Goal: Information Seeking & Learning: Learn about a topic

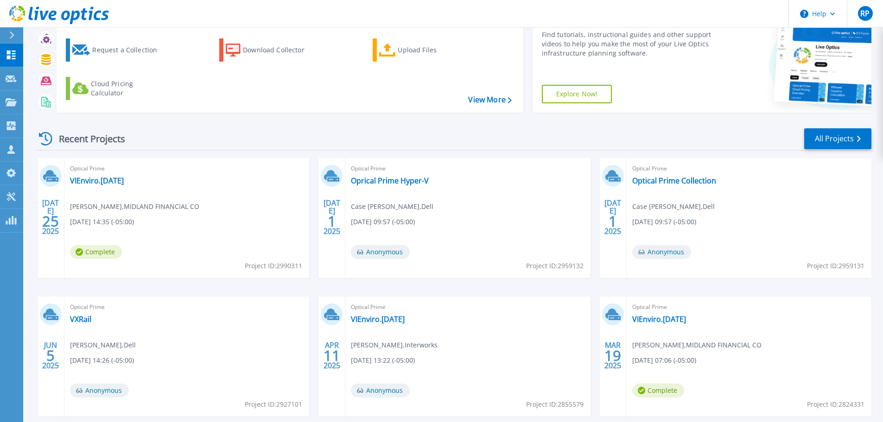
scroll to position [91, 0]
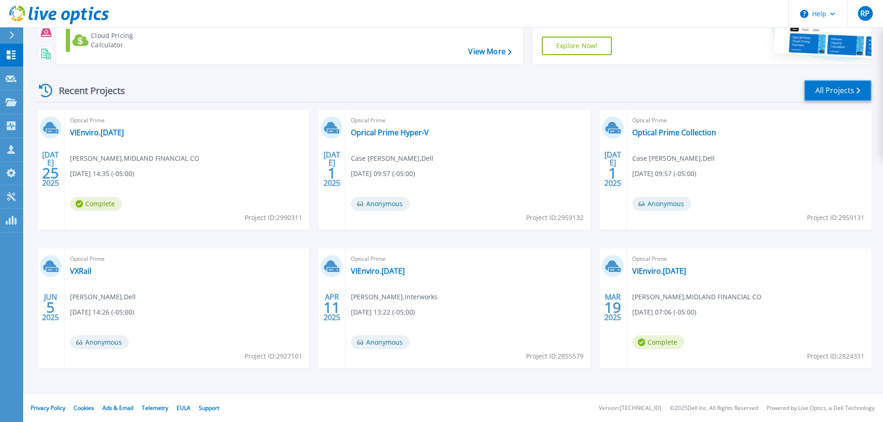
click at [864, 93] on link "All Projects" at bounding box center [837, 90] width 67 height 21
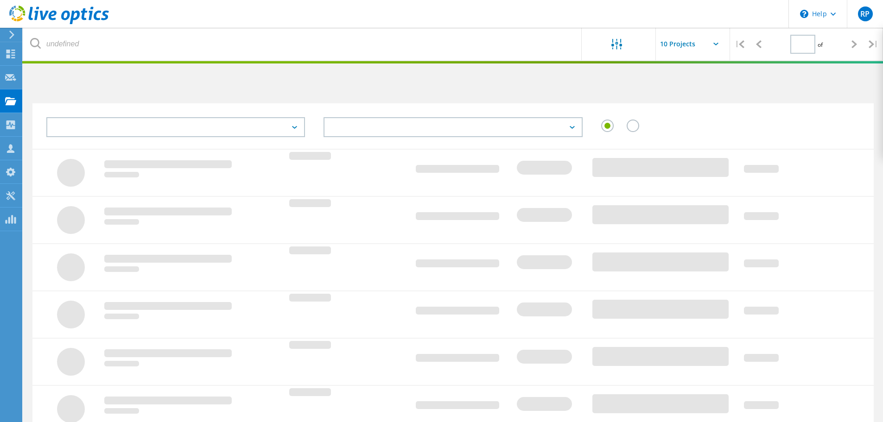
type input "1"
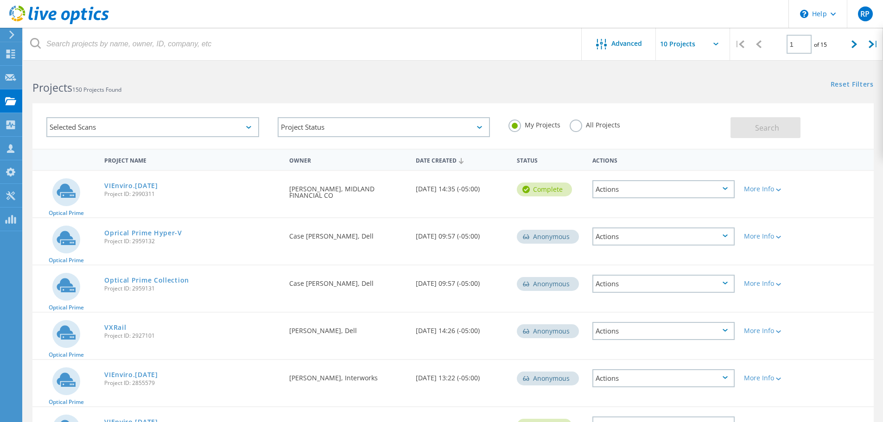
click at [571, 126] on label "All Projects" at bounding box center [594, 124] width 51 height 9
click at [0, 0] on input "All Projects" at bounding box center [0, 0] width 0 height 0
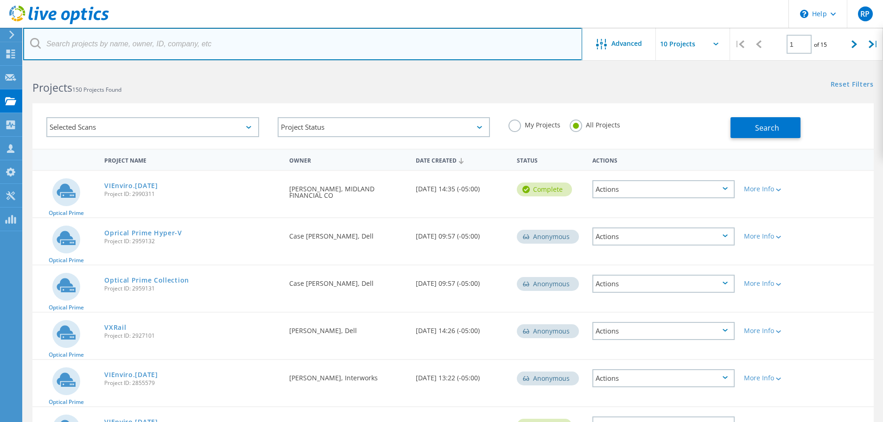
click at [95, 47] on input "text" at bounding box center [302, 44] width 559 height 32
type input "[PERSON_NAME]"
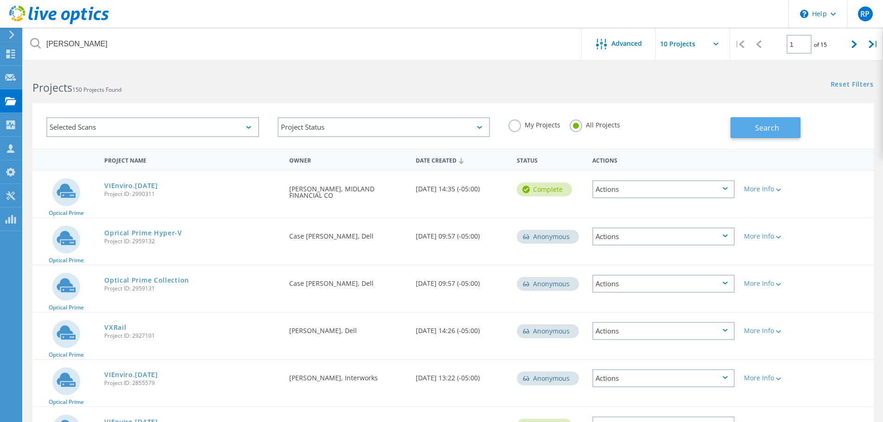
click at [771, 127] on span "Search" at bounding box center [767, 128] width 24 height 10
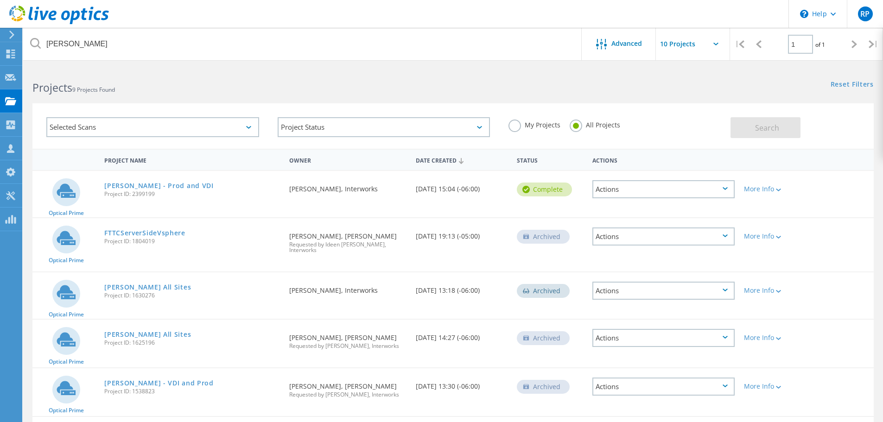
click at [142, 180] on div "Francis Tuttle - Prod and VDI Project ID: 2399199" at bounding box center [192, 188] width 185 height 35
click at [141, 184] on link "Francis Tuttle - Prod and VDI" at bounding box center [158, 186] width 109 height 6
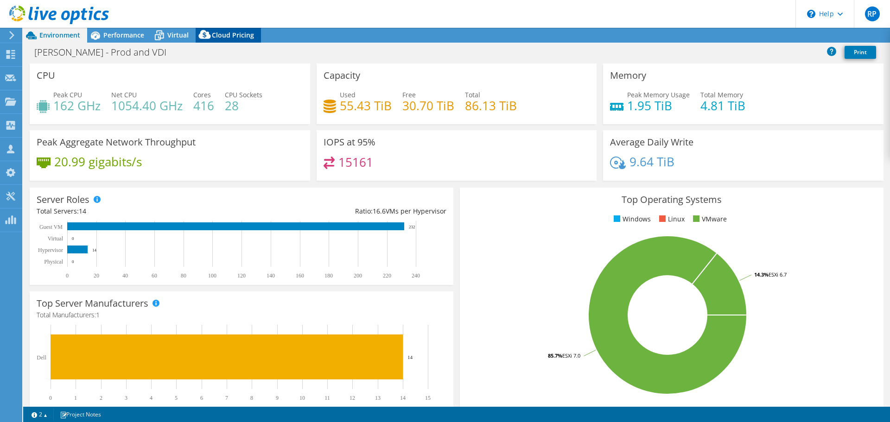
click at [228, 33] on span "Cloud Pricing" at bounding box center [233, 35] width 42 height 9
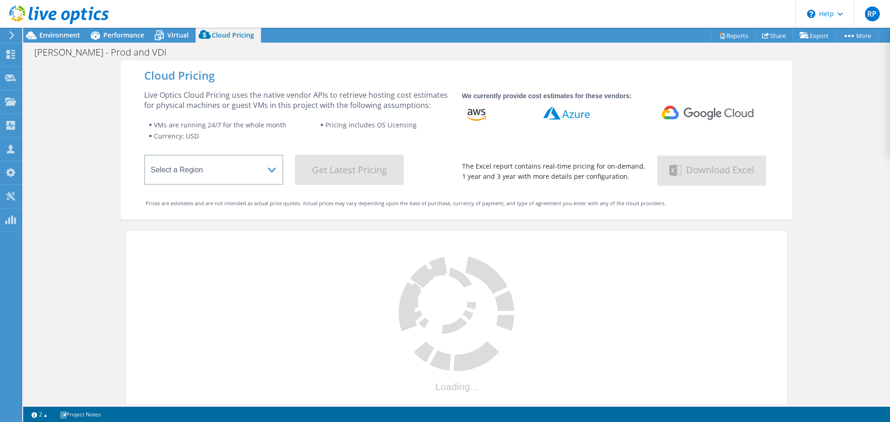
select select "USWest"
select select "USD"
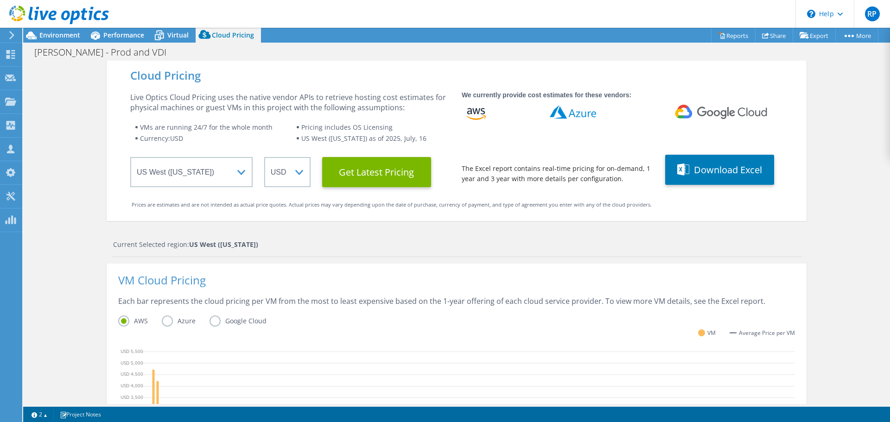
scroll to position [139, 0]
click at [162, 320] on label "Azure" at bounding box center [186, 321] width 48 height 11
click at [0, 0] on input "Azure" at bounding box center [0, 0] width 0 height 0
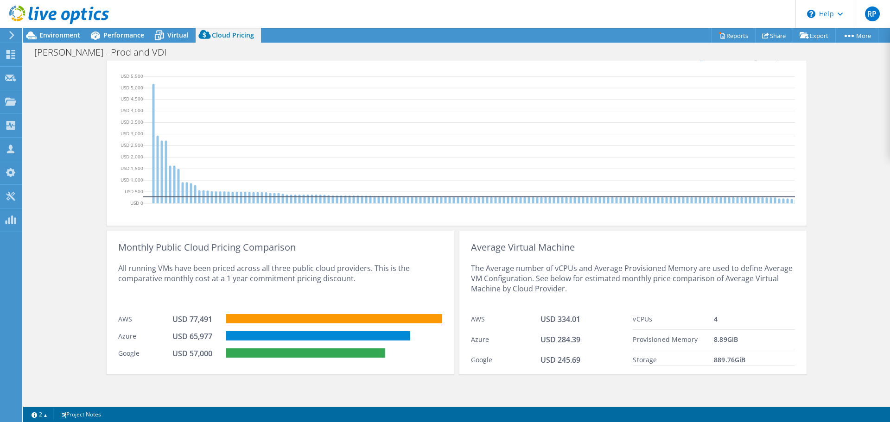
scroll to position [282, 0]
click at [240, 340] on rect at bounding box center [318, 335] width 184 height 9
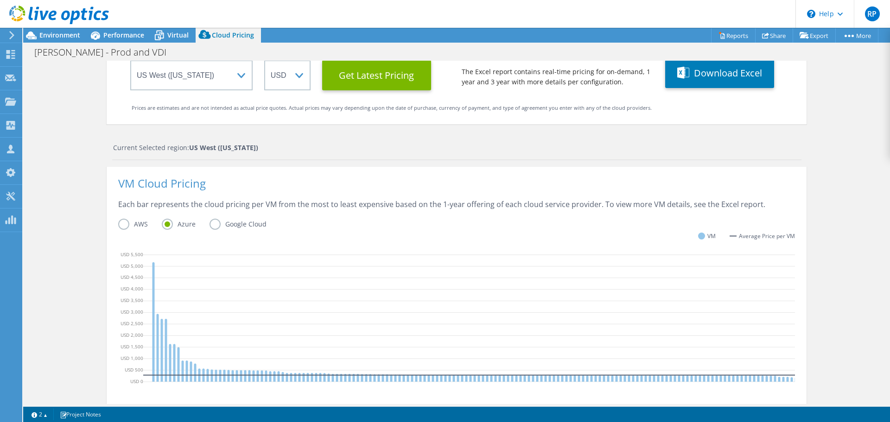
scroll to position [208, 0]
click at [399, 73] on Latest "Get Latest Pricing" at bounding box center [376, 75] width 109 height 30
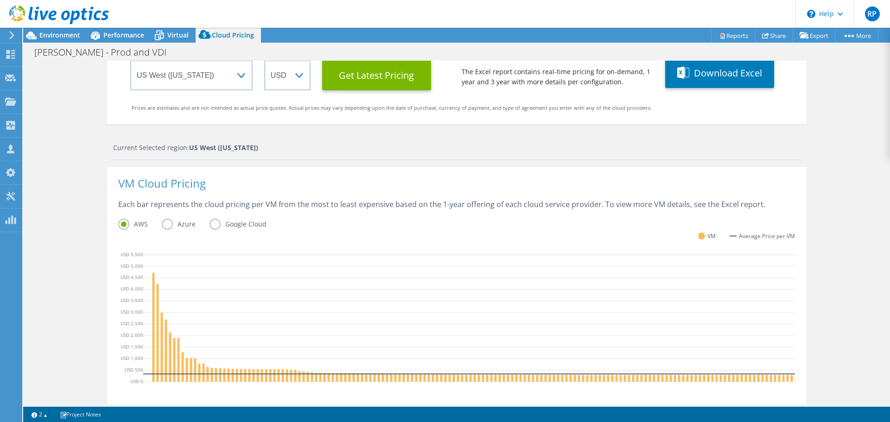
scroll to position [254, 0]
click at [163, 224] on label "Azure" at bounding box center [186, 224] width 48 height 11
click at [0, 0] on input "Azure" at bounding box center [0, 0] width 0 height 0
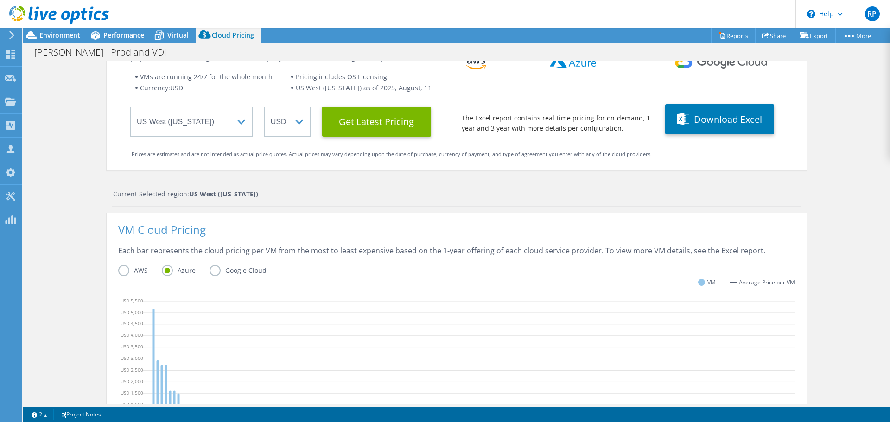
scroll to position [0, 0]
click at [126, 37] on span "Performance" at bounding box center [123, 35] width 41 height 9
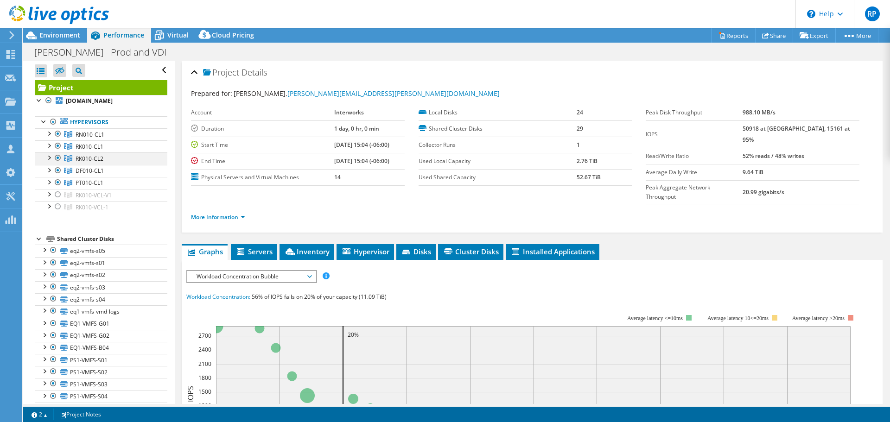
click at [48, 159] on div at bounding box center [48, 156] width 9 height 9
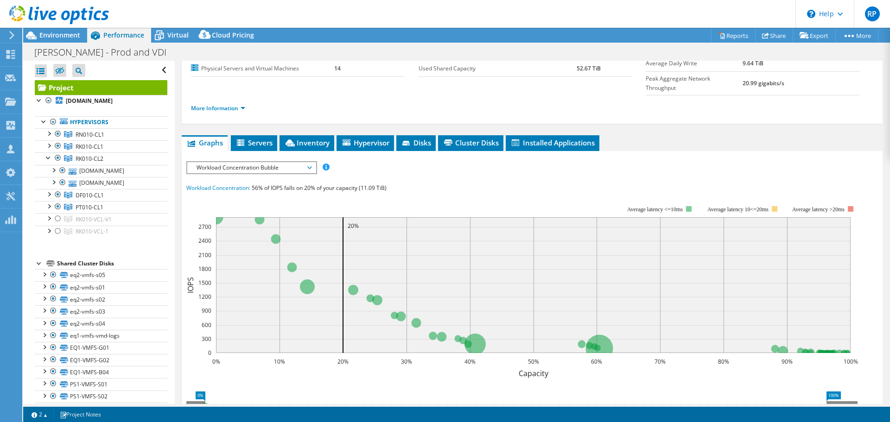
scroll to position [93, 0]
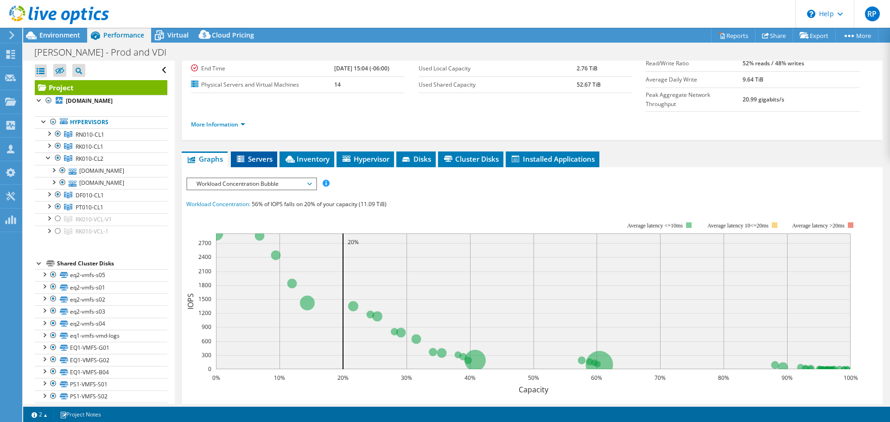
click at [259, 152] on li "Servers" at bounding box center [254, 160] width 46 height 16
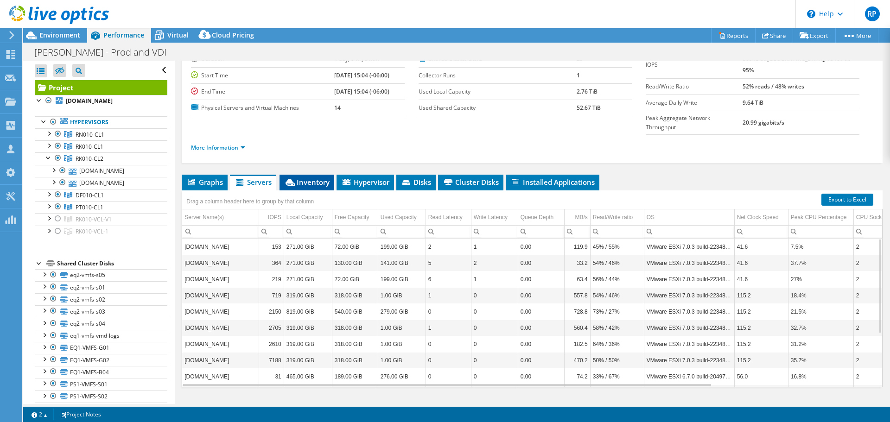
click at [312, 177] on span "Inventory" at bounding box center [306, 181] width 45 height 9
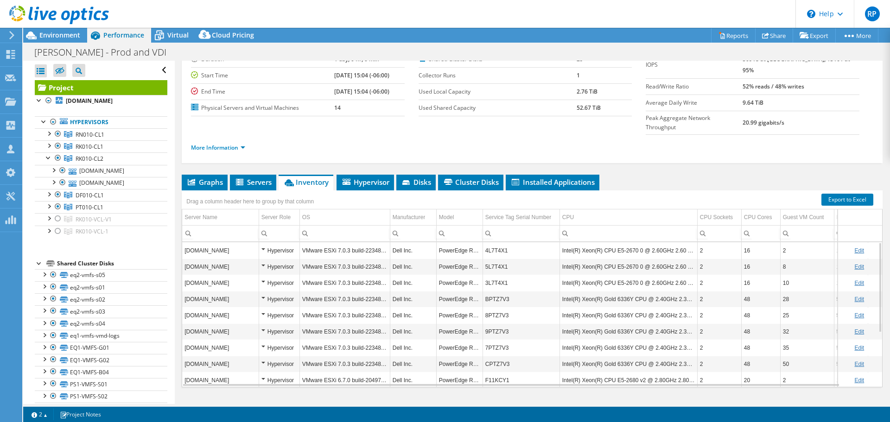
scroll to position [87, 0]
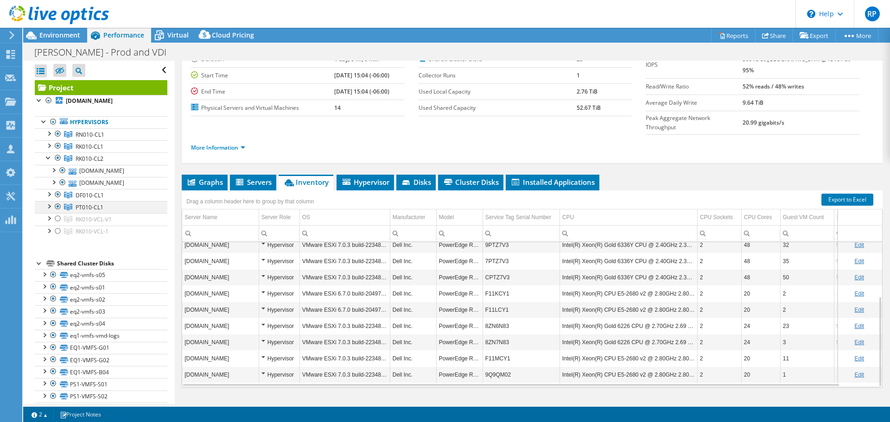
click at [48, 210] on div at bounding box center [48, 205] width 9 height 9
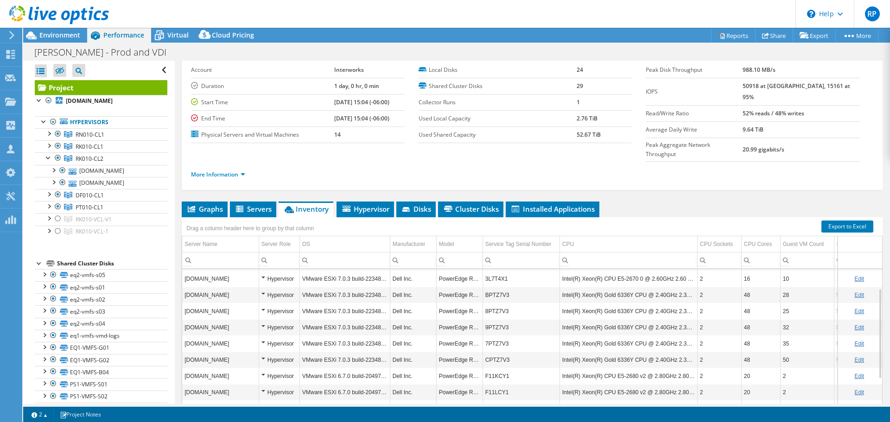
scroll to position [23, 0]
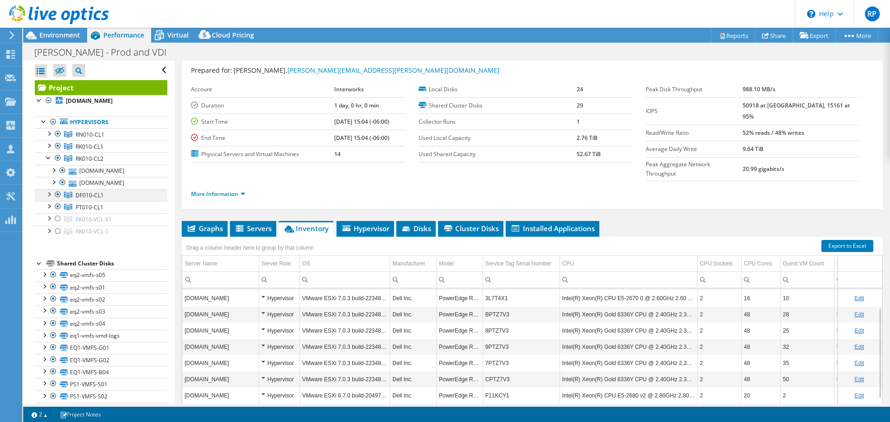
click at [48, 198] on div at bounding box center [48, 193] width 9 height 9
click at [48, 222] on div at bounding box center [48, 217] width 9 height 9
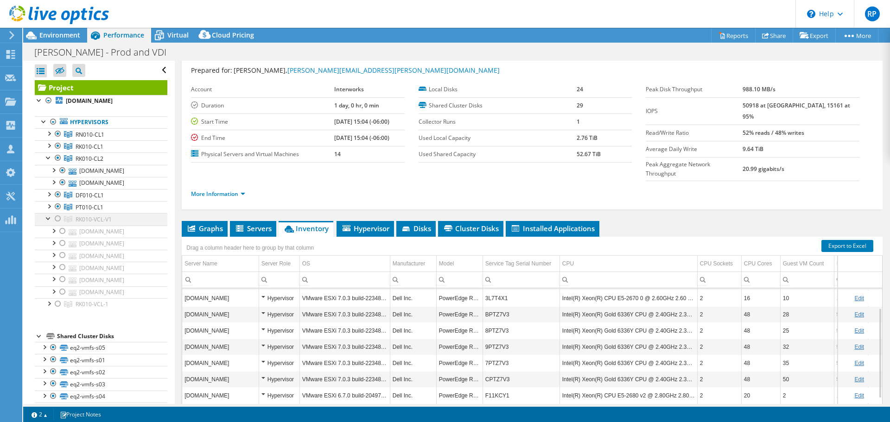
click at [48, 222] on div at bounding box center [48, 217] width 9 height 9
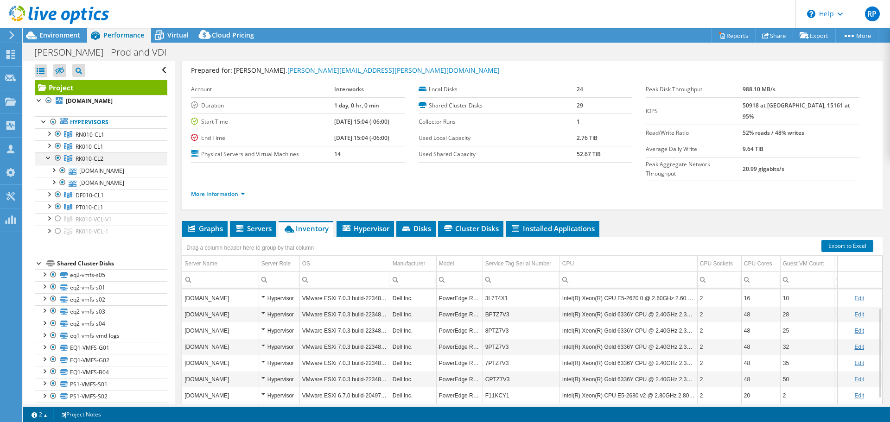
click at [47, 157] on div at bounding box center [48, 156] width 9 height 9
click at [49, 147] on div at bounding box center [48, 144] width 9 height 9
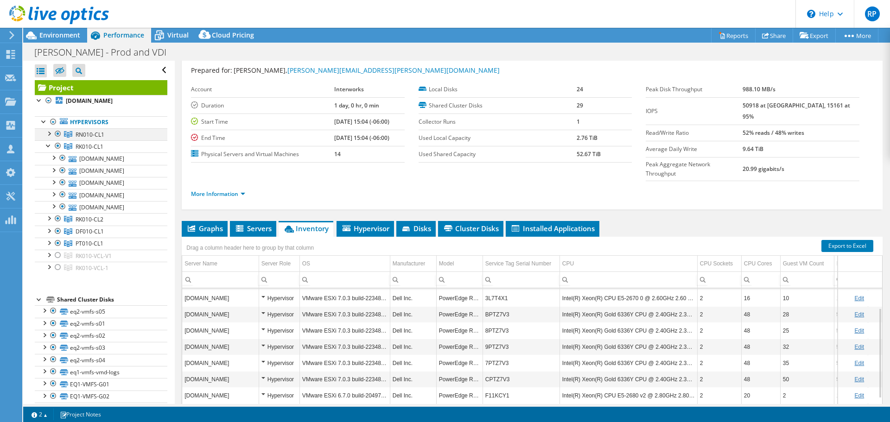
click at [49, 134] on div at bounding box center [48, 132] width 9 height 9
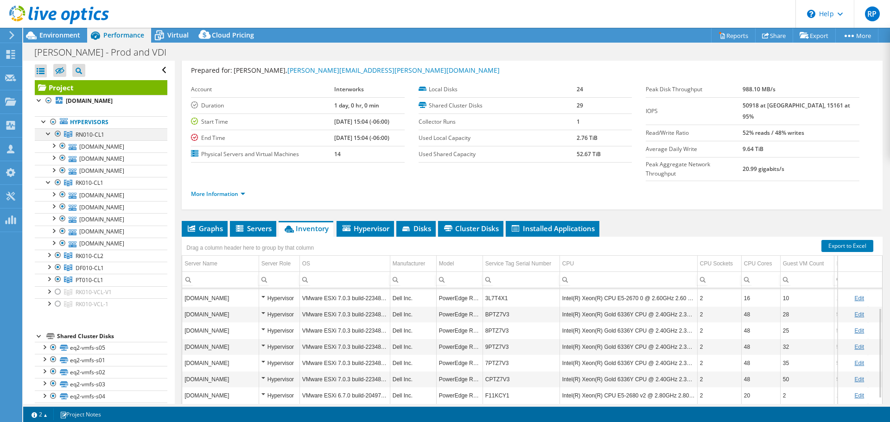
click at [46, 133] on div at bounding box center [48, 132] width 9 height 9
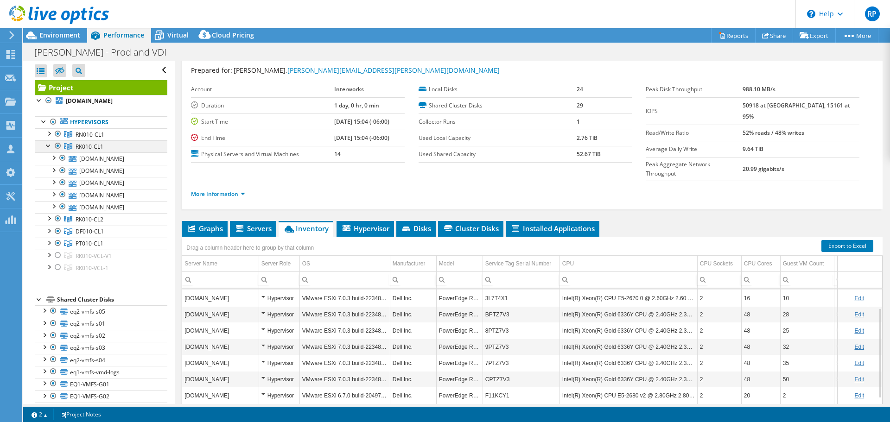
click at [46, 145] on div at bounding box center [48, 144] width 9 height 9
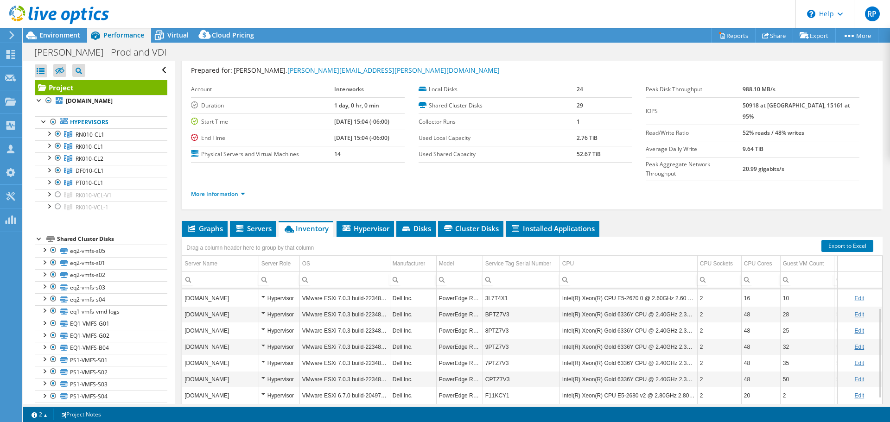
click at [40, 237] on div at bounding box center [39, 238] width 9 height 9
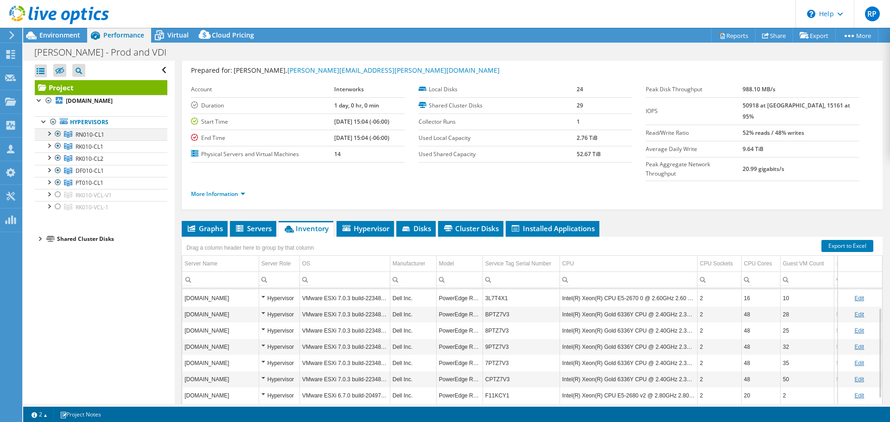
click at [48, 134] on div at bounding box center [48, 132] width 9 height 9
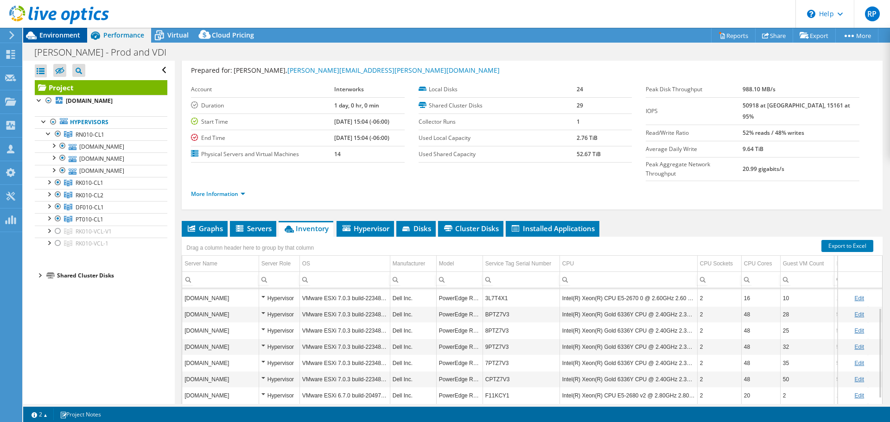
click at [50, 32] on span "Environment" at bounding box center [59, 35] width 41 height 9
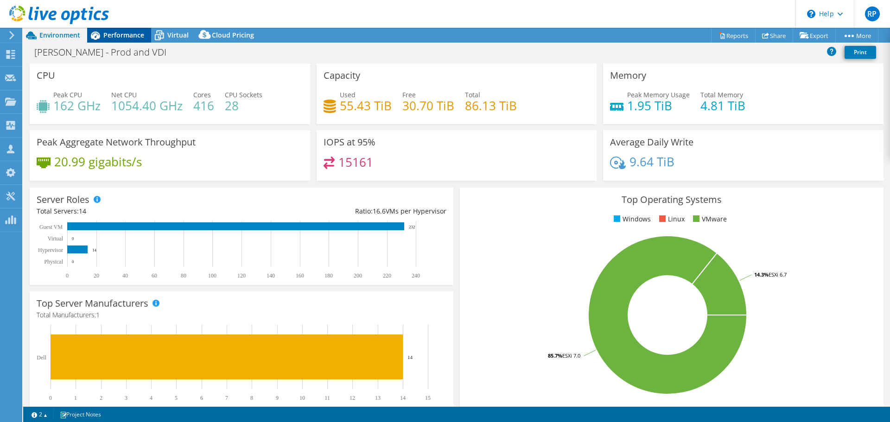
click at [124, 33] on span "Performance" at bounding box center [123, 35] width 41 height 9
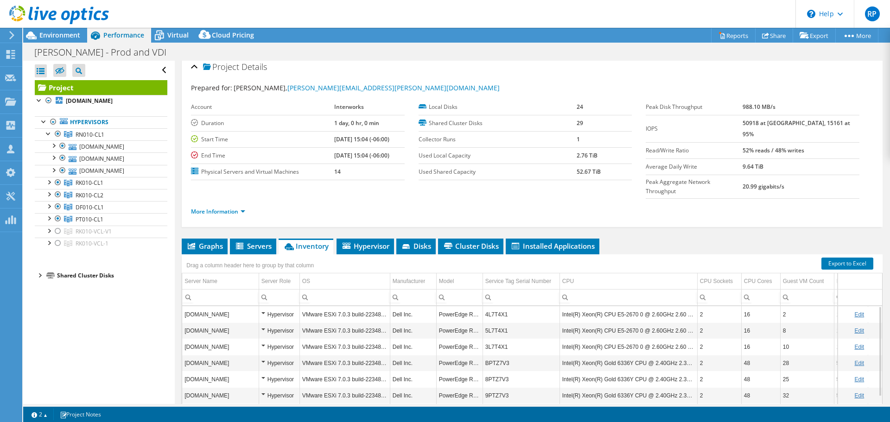
scroll to position [0, 0]
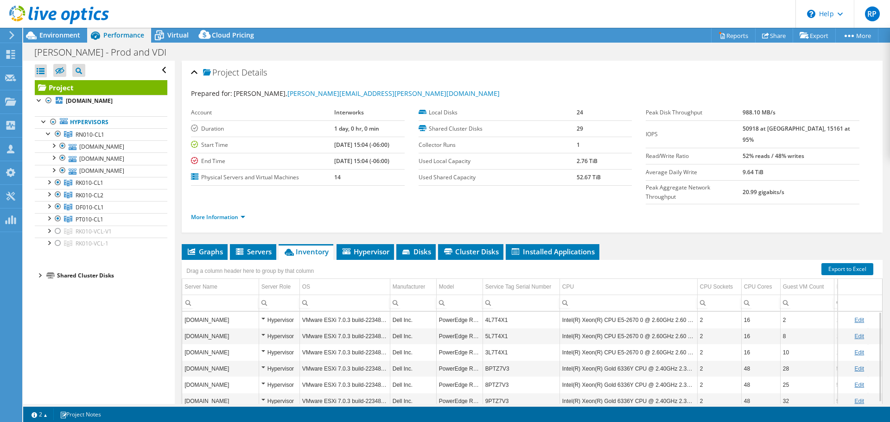
click at [465, 344] on td "PowerEdge R720" at bounding box center [459, 352] width 46 height 16
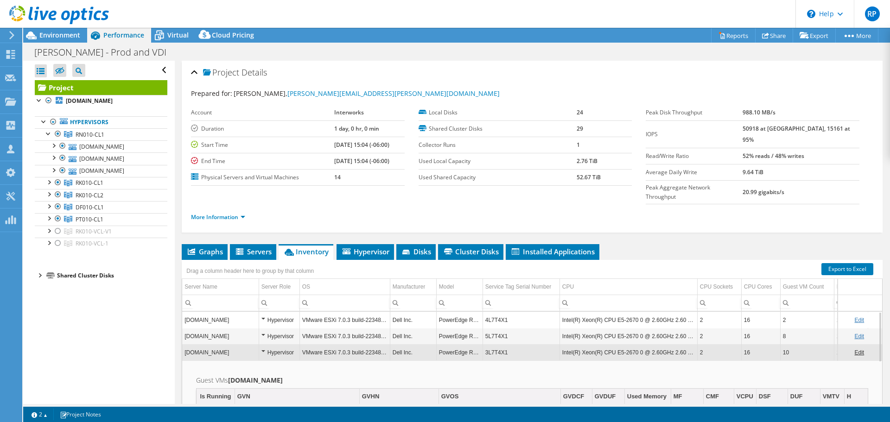
click at [465, 344] on td "PowerEdge R720" at bounding box center [459, 352] width 46 height 16
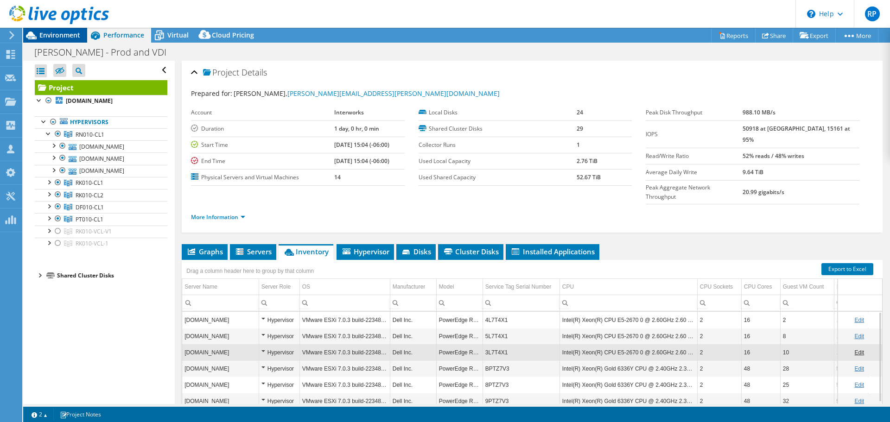
click at [64, 32] on span "Environment" at bounding box center [59, 35] width 41 height 9
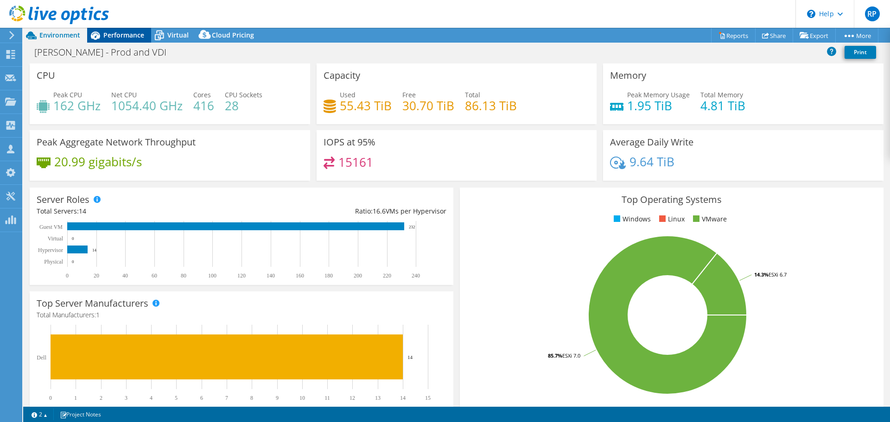
click at [116, 31] on span "Performance" at bounding box center [123, 35] width 41 height 9
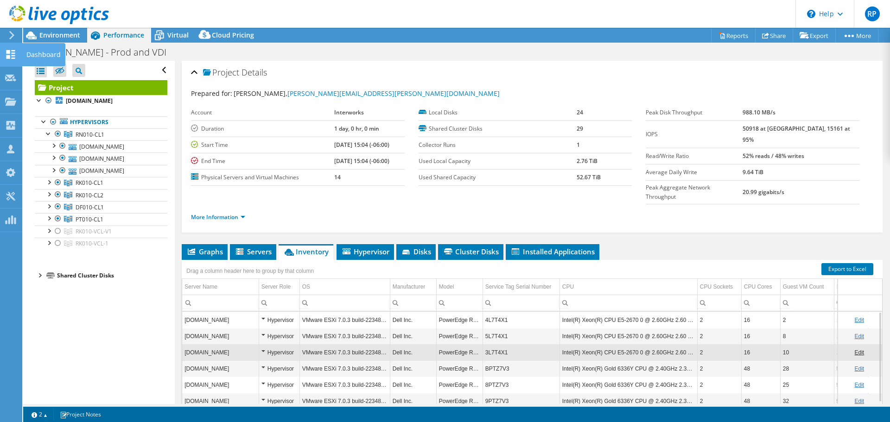
click at [10, 54] on icon at bounding box center [10, 54] width 11 height 9
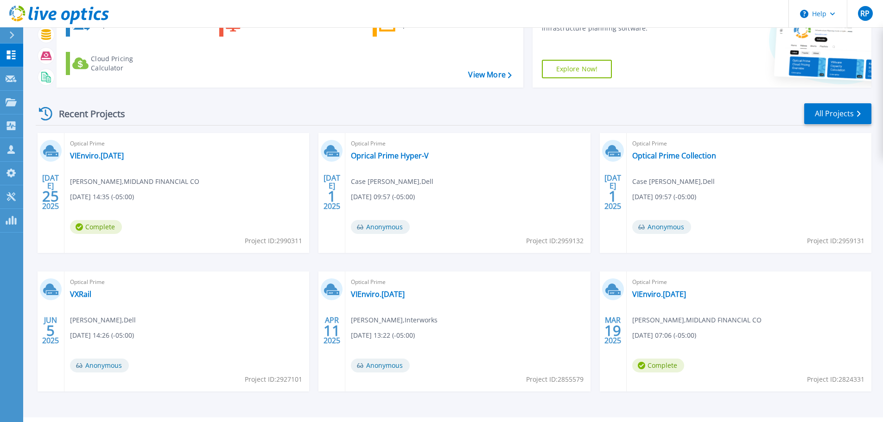
scroll to position [45, 0]
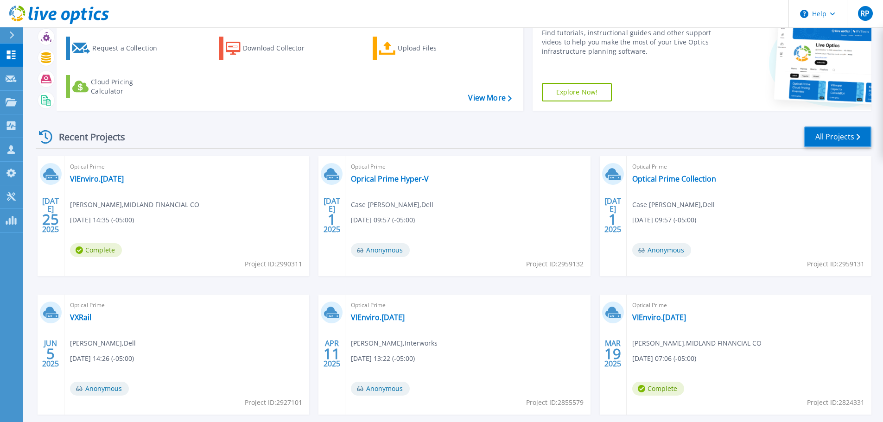
click at [836, 135] on link "All Projects" at bounding box center [837, 136] width 67 height 21
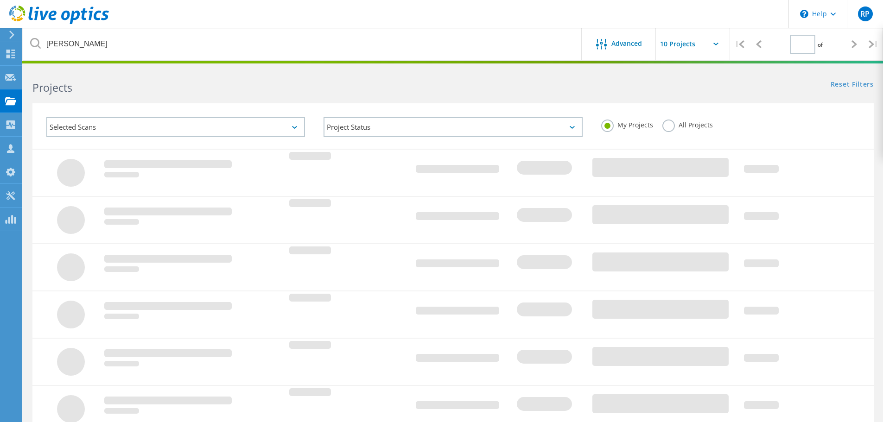
type input "1"
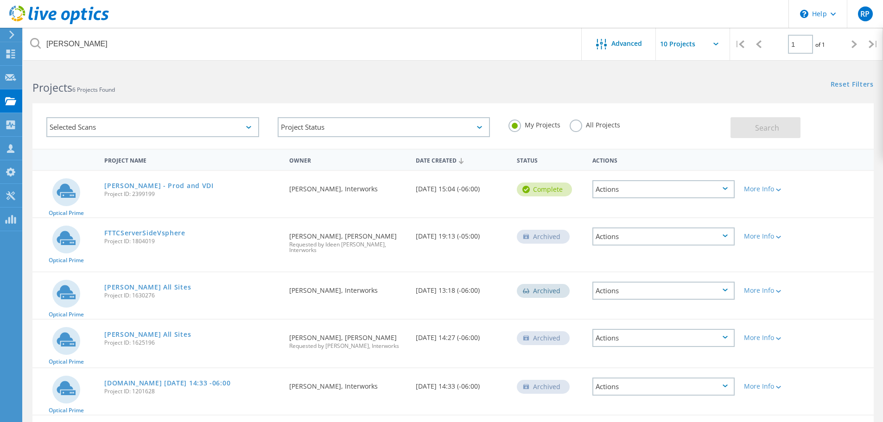
click at [570, 124] on label "All Projects" at bounding box center [594, 124] width 51 height 9
click at [0, 0] on input "All Projects" at bounding box center [0, 0] width 0 height 0
click at [777, 126] on span "Search" at bounding box center [767, 128] width 24 height 10
click at [519, 127] on label "My Projects" at bounding box center [534, 124] width 52 height 9
click at [0, 0] on input "My Projects" at bounding box center [0, 0] width 0 height 0
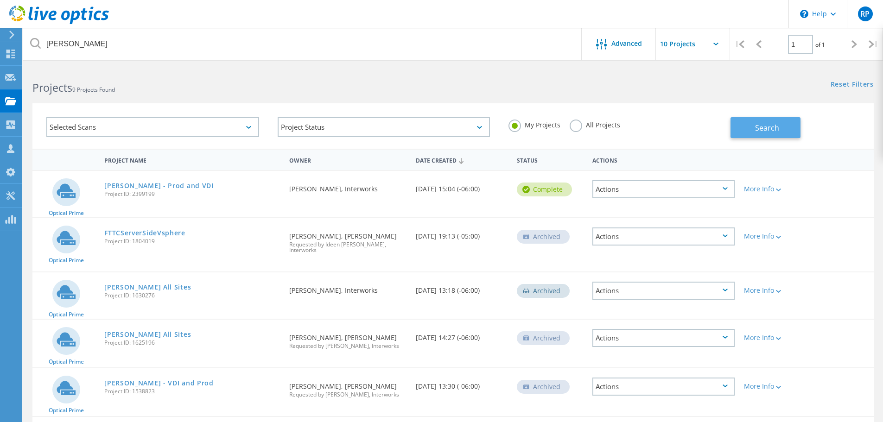
click at [772, 130] on span "Search" at bounding box center [767, 128] width 24 height 10
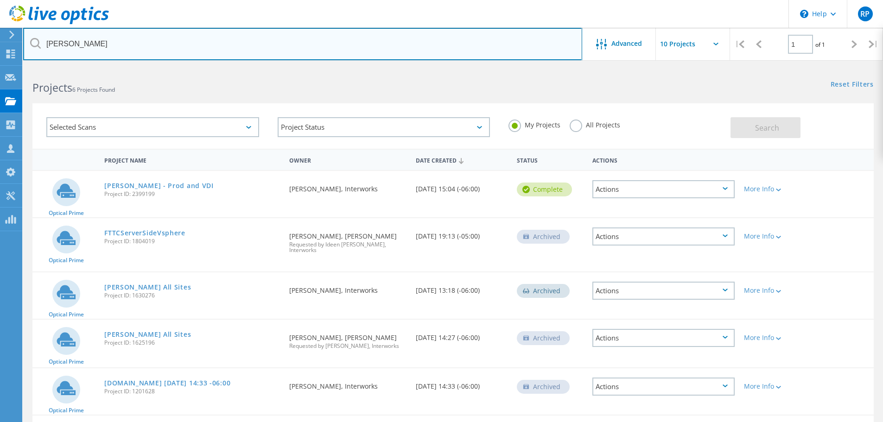
click at [69, 43] on input "Francis" at bounding box center [302, 44] width 559 height 32
click at [69, 42] on input "Francis" at bounding box center [302, 44] width 559 height 32
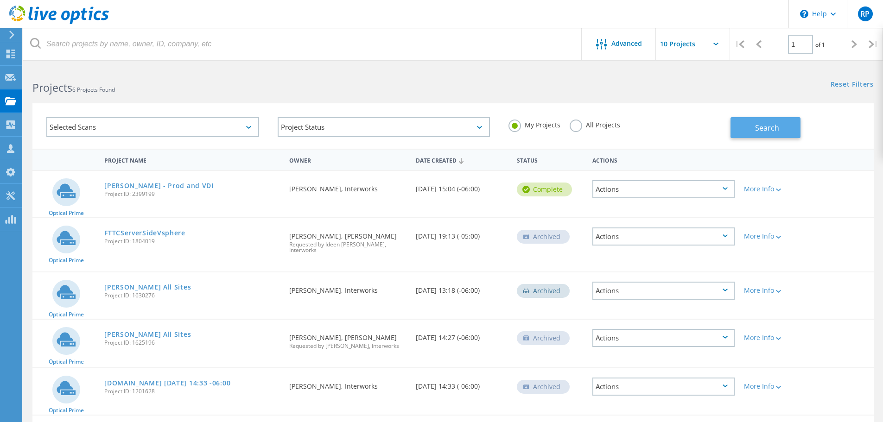
click at [768, 121] on button "Search" at bounding box center [765, 127] width 70 height 21
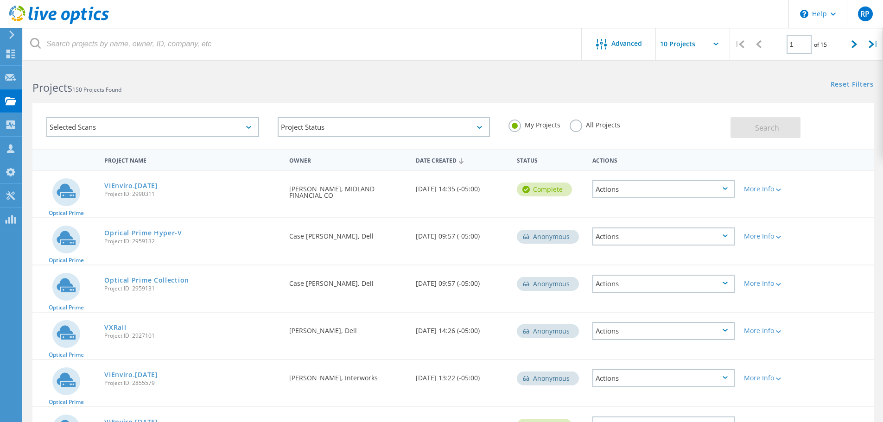
click at [567, 125] on div "My Projects All Projects" at bounding box center [614, 125] width 231 height 34
click at [581, 123] on label "All Projects" at bounding box center [594, 124] width 51 height 9
click at [0, 0] on input "All Projects" at bounding box center [0, 0] width 0 height 0
click at [738, 126] on button "Search" at bounding box center [765, 127] width 70 height 21
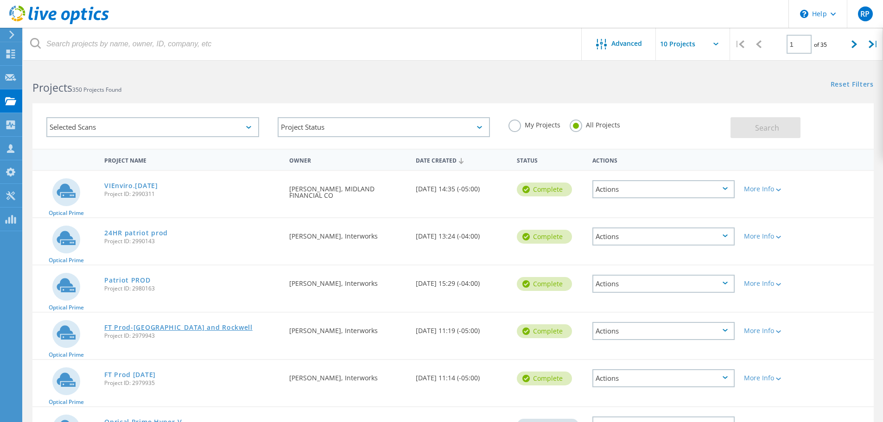
click at [164, 329] on link "FT Prod-[GEOGRAPHIC_DATA] and Rockwell" at bounding box center [178, 327] width 148 height 6
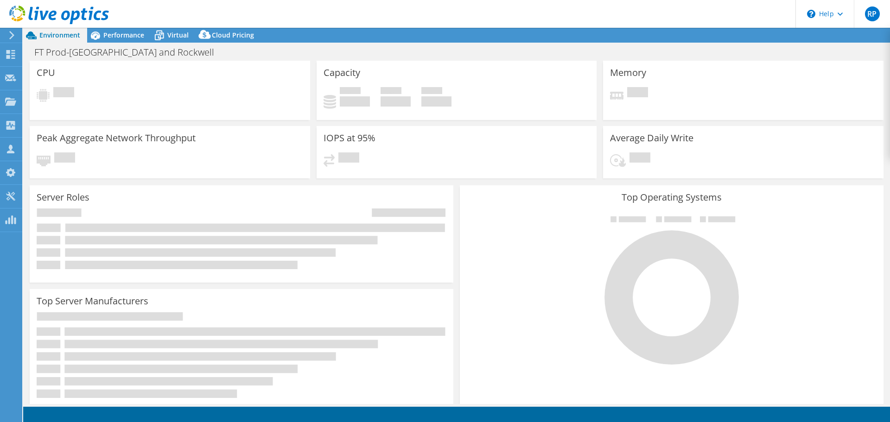
select select "USD"
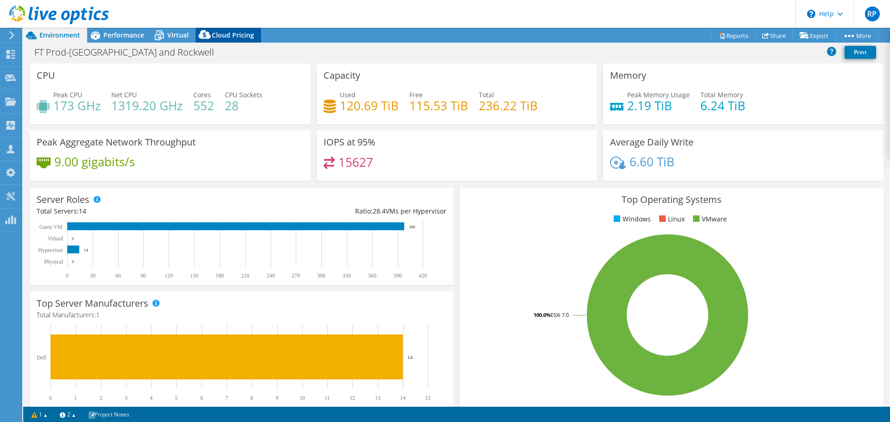
click at [227, 33] on span "Cloud Pricing" at bounding box center [233, 35] width 42 height 9
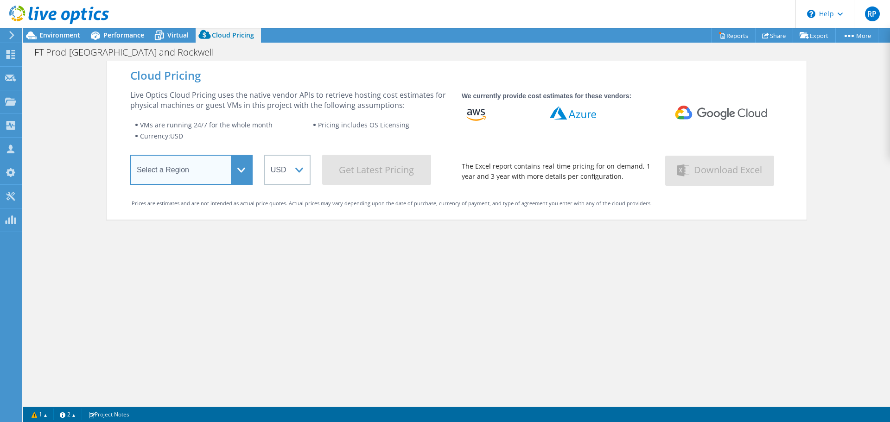
click at [233, 169] on select "Select a Region [GEOGRAPHIC_DATA] ([GEOGRAPHIC_DATA]) [GEOGRAPHIC_DATA] ([GEOGR…" at bounding box center [191, 170] width 122 height 30
select select "USWest"
click at [130, 157] on select "Select a Region [GEOGRAPHIC_DATA] ([GEOGRAPHIC_DATA]) [GEOGRAPHIC_DATA] ([GEOGR…" at bounding box center [191, 170] width 122 height 30
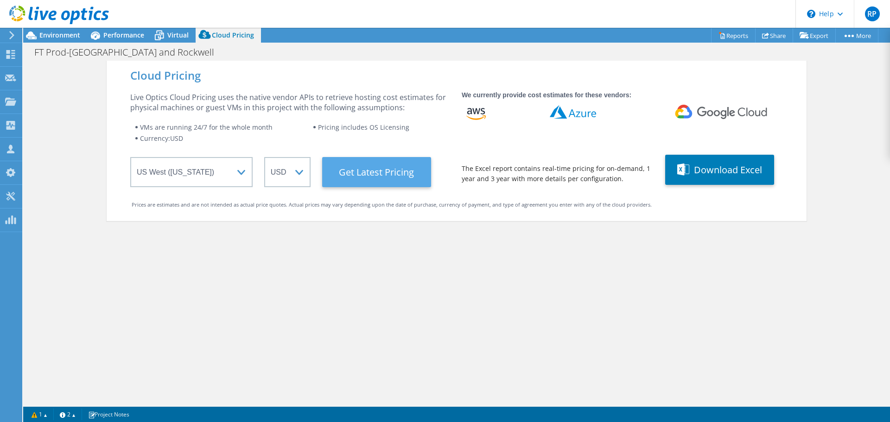
click at [350, 172] on Latest "Get Latest Pricing" at bounding box center [376, 172] width 109 height 30
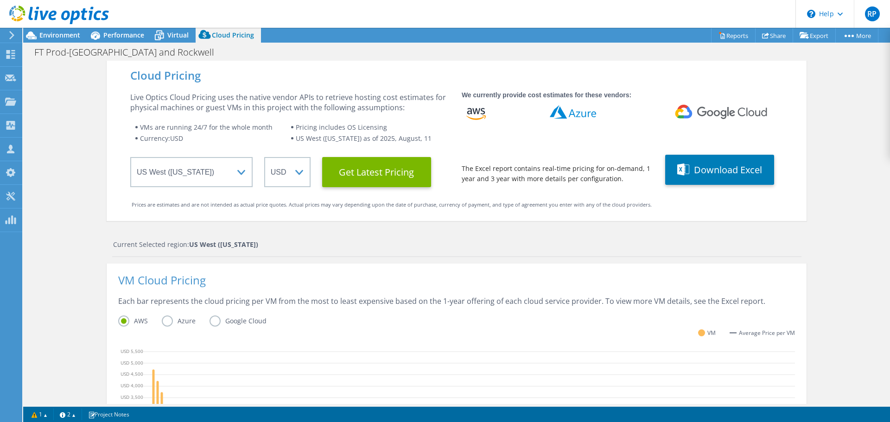
click at [166, 324] on label "Azure" at bounding box center [186, 321] width 48 height 11
click at [0, 0] on input "Azure" at bounding box center [0, 0] width 0 height 0
click at [845, 298] on div "Cloud Pricing Live Optics Cloud Pricing uses the native vendor APIs to retrieve…" at bounding box center [456, 370] width 866 height 619
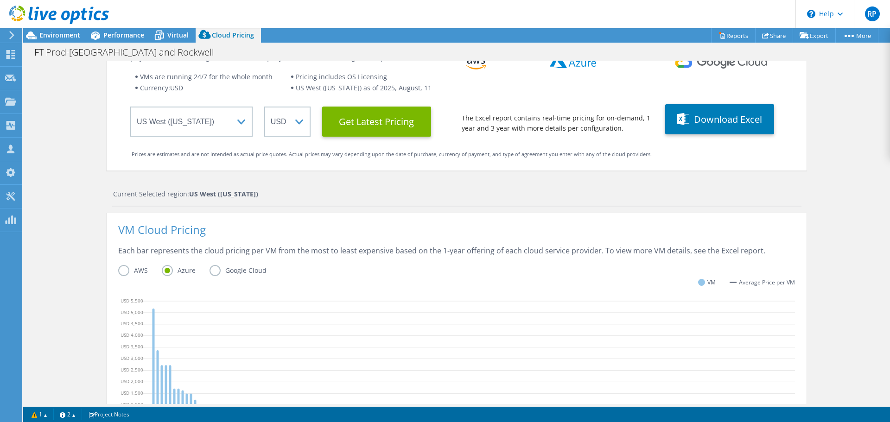
scroll to position [23, 0]
click at [54, 32] on span "Environment" at bounding box center [59, 35] width 41 height 9
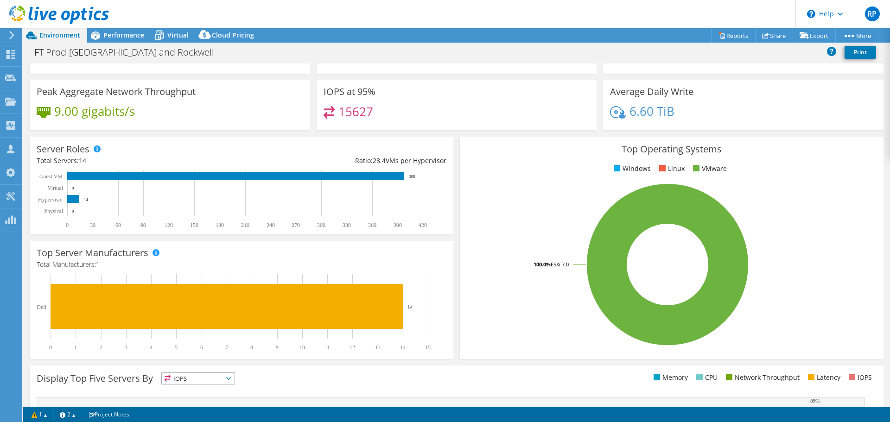
scroll to position [0, 0]
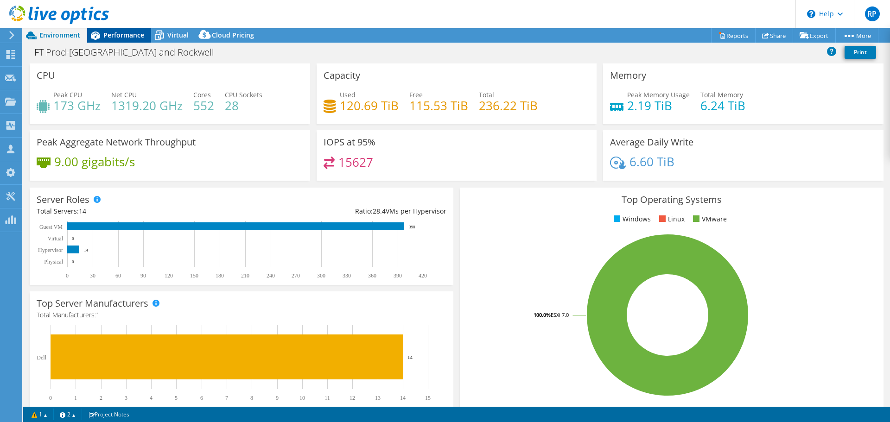
click at [117, 38] on span "Performance" at bounding box center [123, 35] width 41 height 9
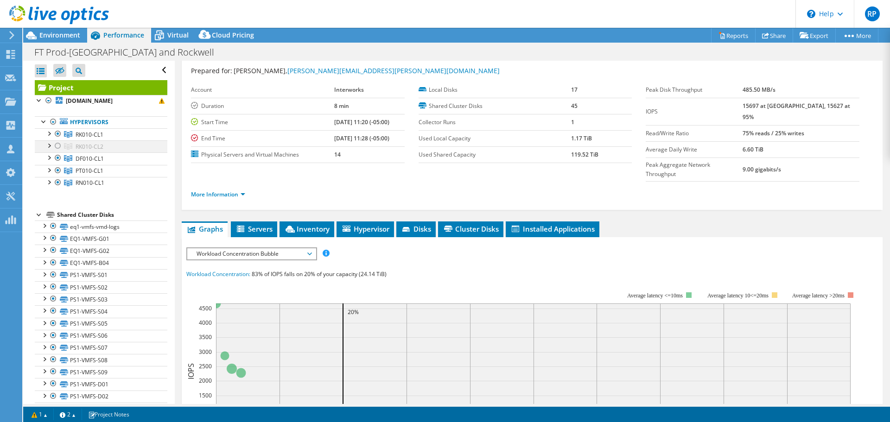
click at [48, 146] on div at bounding box center [48, 144] width 9 height 9
click at [49, 134] on div at bounding box center [48, 132] width 9 height 9
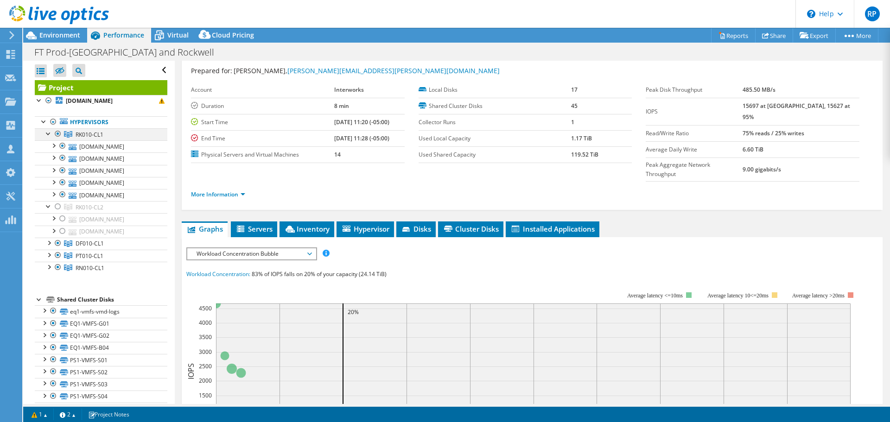
click at [49, 133] on div at bounding box center [48, 132] width 9 height 9
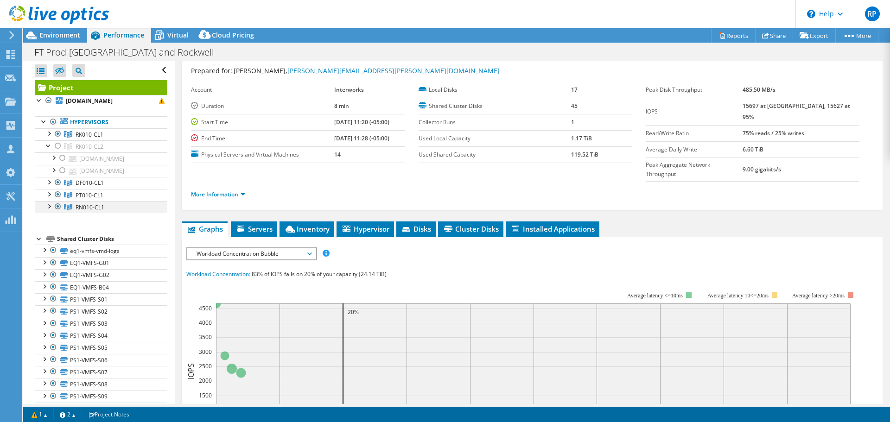
click at [50, 210] on div at bounding box center [48, 205] width 9 height 9
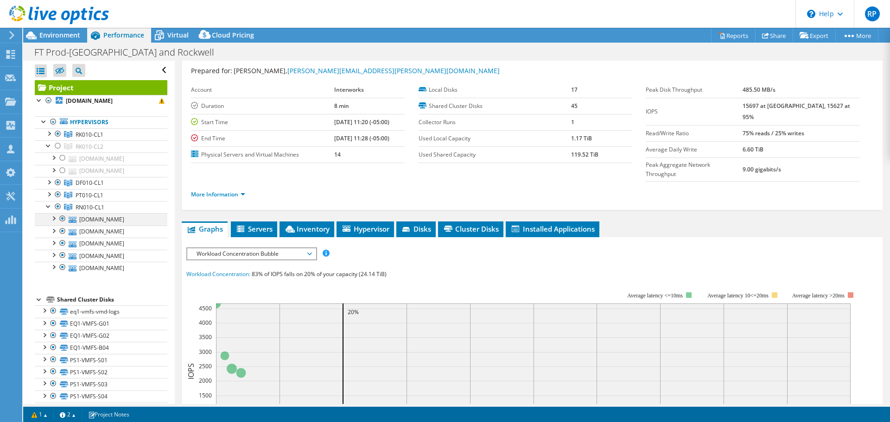
click at [54, 222] on div at bounding box center [53, 217] width 9 height 9
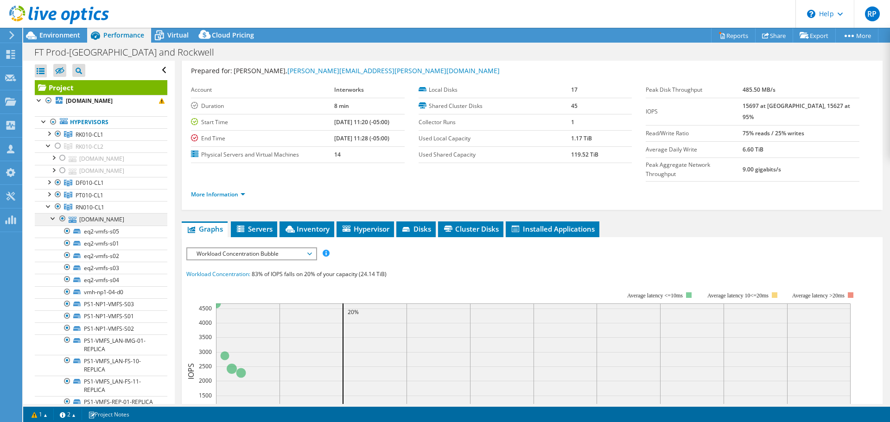
click at [54, 222] on div at bounding box center [53, 217] width 9 height 9
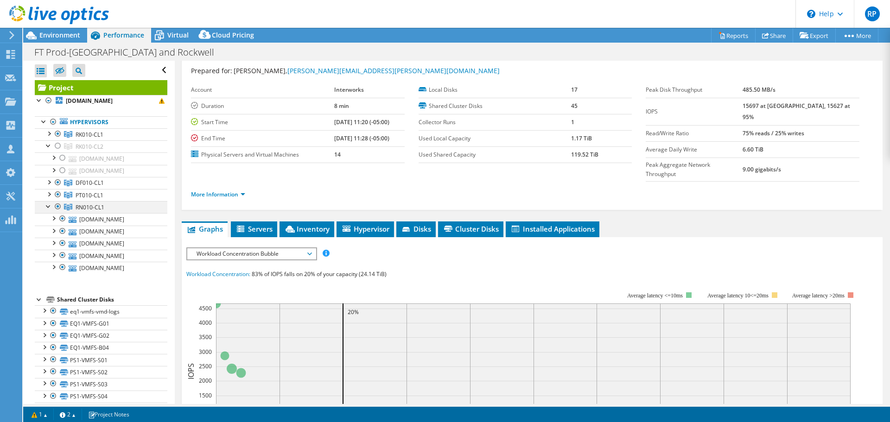
click at [47, 210] on div at bounding box center [48, 205] width 9 height 9
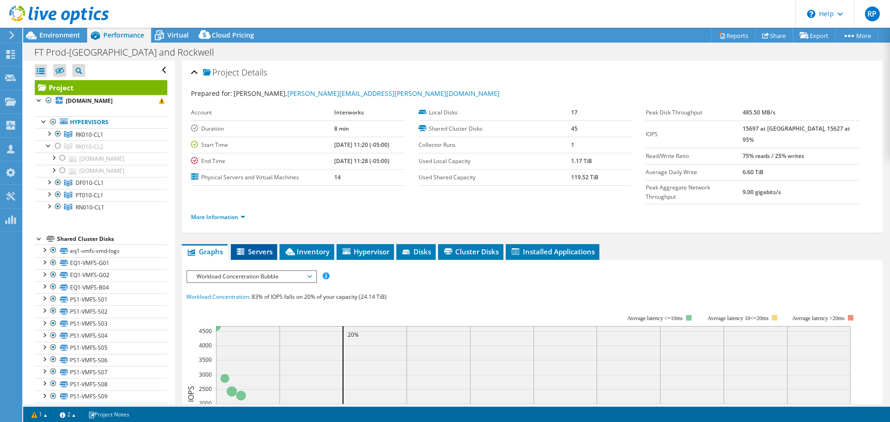
click at [251, 247] on span "Servers" at bounding box center [253, 251] width 37 height 9
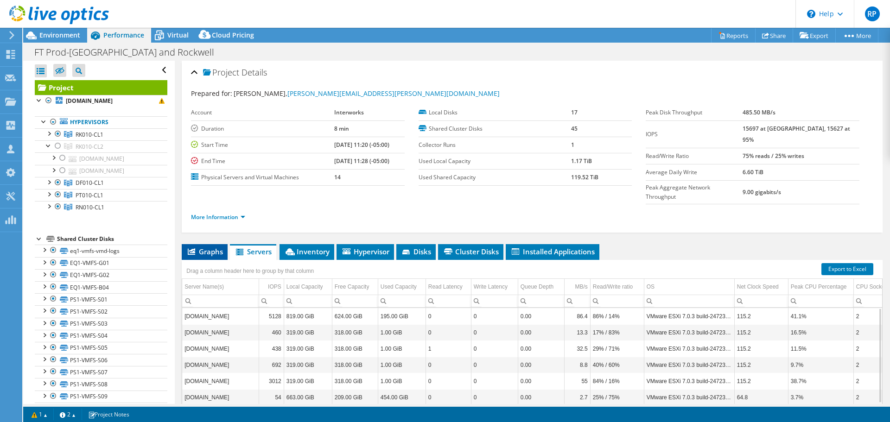
click at [204, 247] on span "Graphs" at bounding box center [204, 251] width 37 height 9
